Goal: Task Accomplishment & Management: Manage account settings

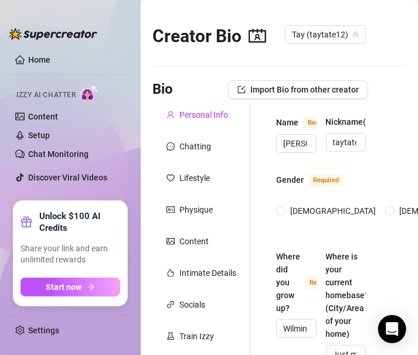
radio input "true"
type input "[DATE]"
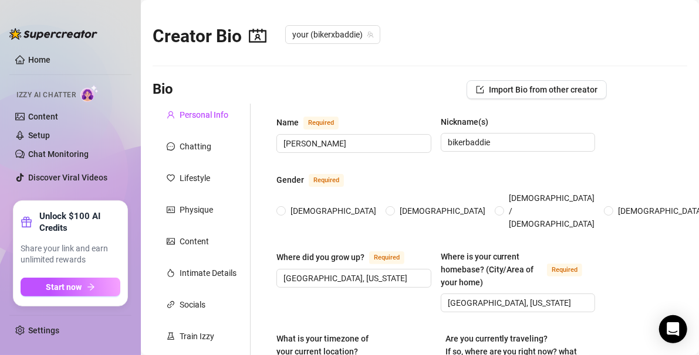
radio input "true"
type input "[DATE]"
